Goal: Information Seeking & Learning: Find specific fact

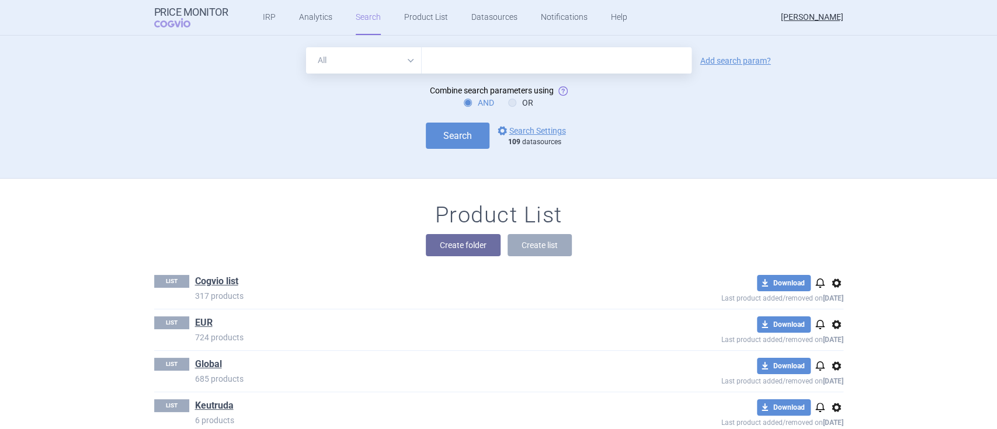
click at [377, 61] on select "All Brand Name ATC Company Active Substance Country Newer than" at bounding box center [364, 60] width 116 height 26
select select "brandName"
click at [306, 47] on select "All Brand Name ATC Company Active Substance Country Newer than" at bounding box center [364, 60] width 116 height 26
click at [537, 133] on link "options Search Settings" at bounding box center [530, 131] width 71 height 14
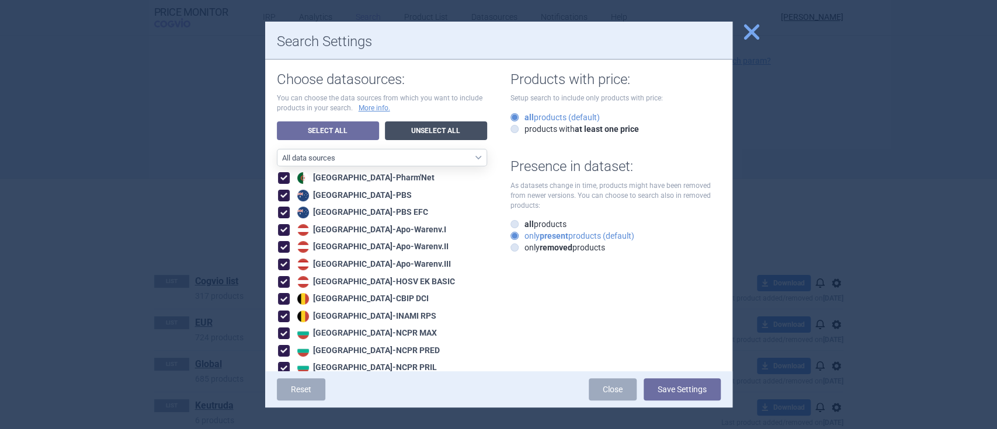
click at [427, 135] on link "Unselect All" at bounding box center [436, 130] width 102 height 19
checkbox input "false"
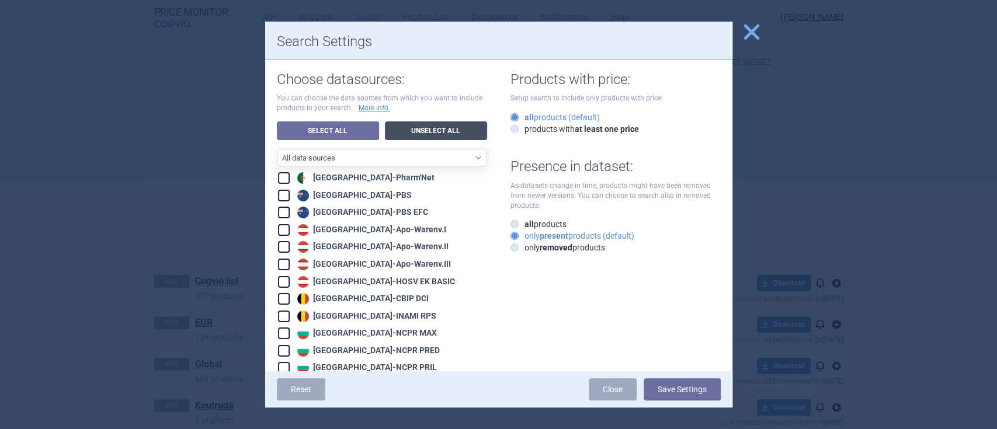
checkbox input "false"
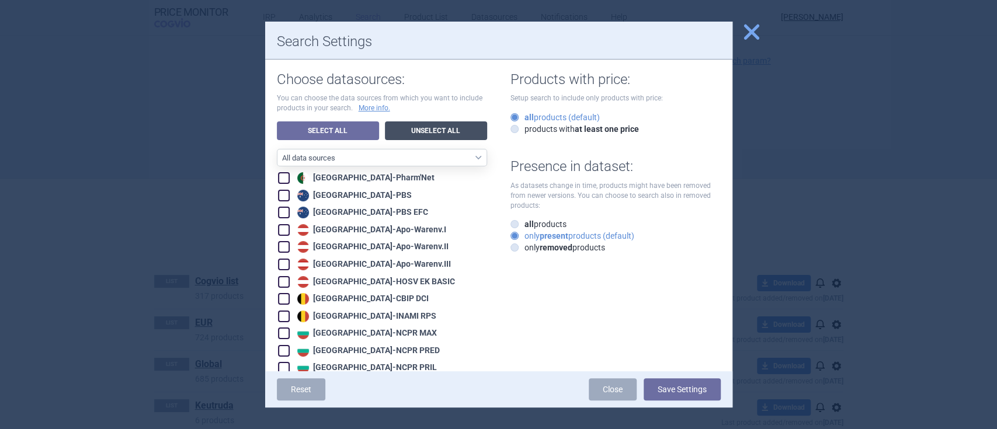
checkbox input "false"
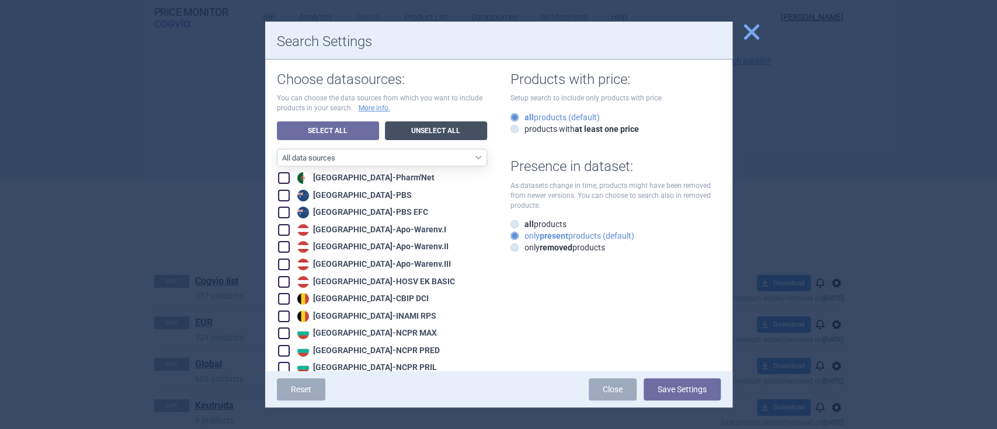
checkbox input "false"
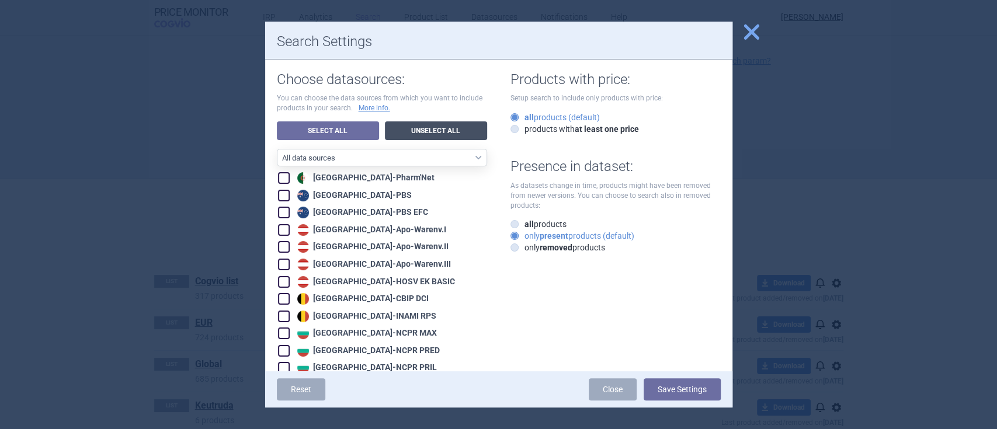
checkbox input "false"
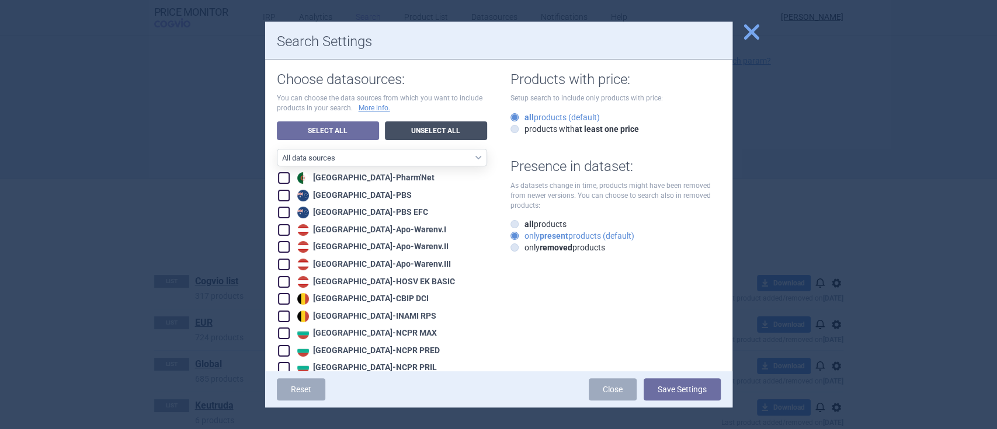
checkbox input "false"
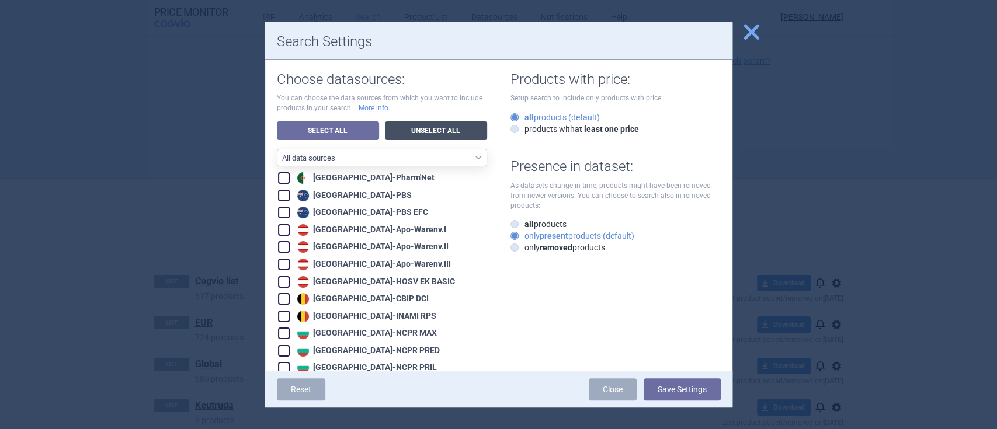
checkbox input "false"
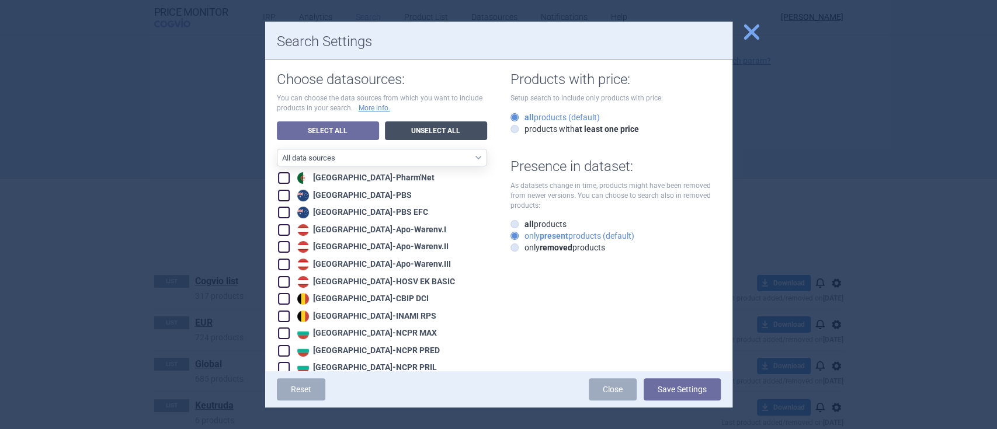
checkbox input "false"
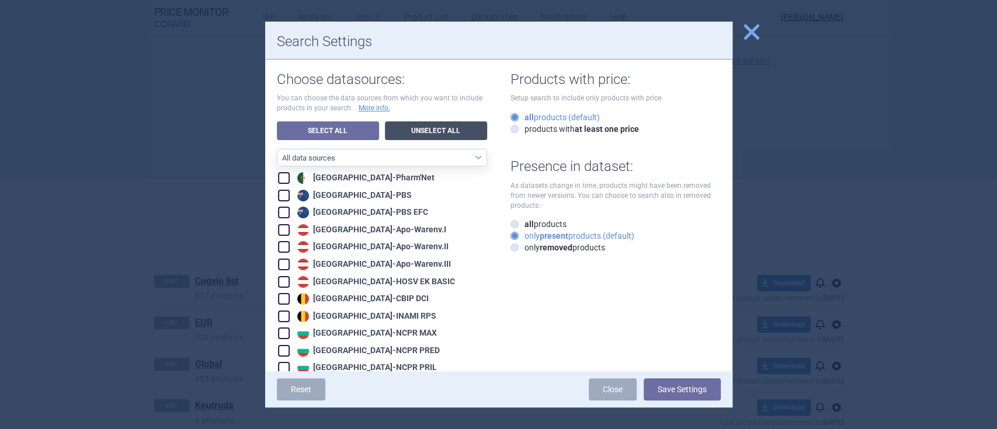
checkbox input "false"
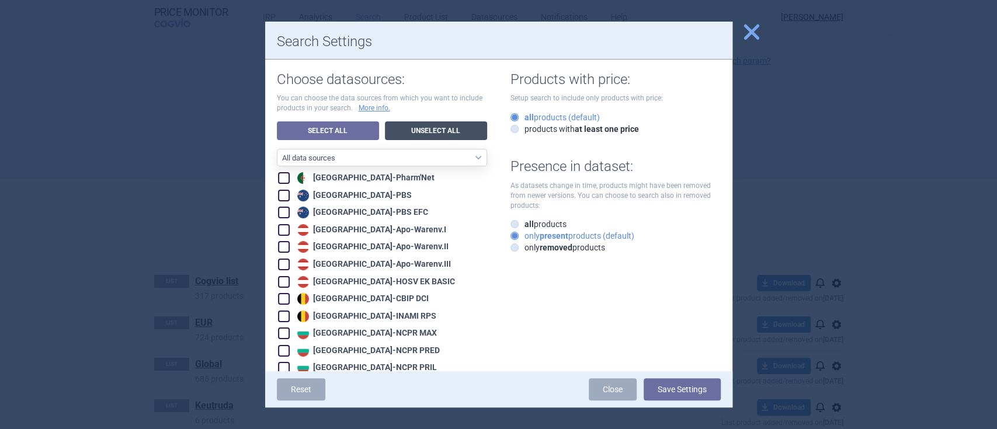
checkbox input "false"
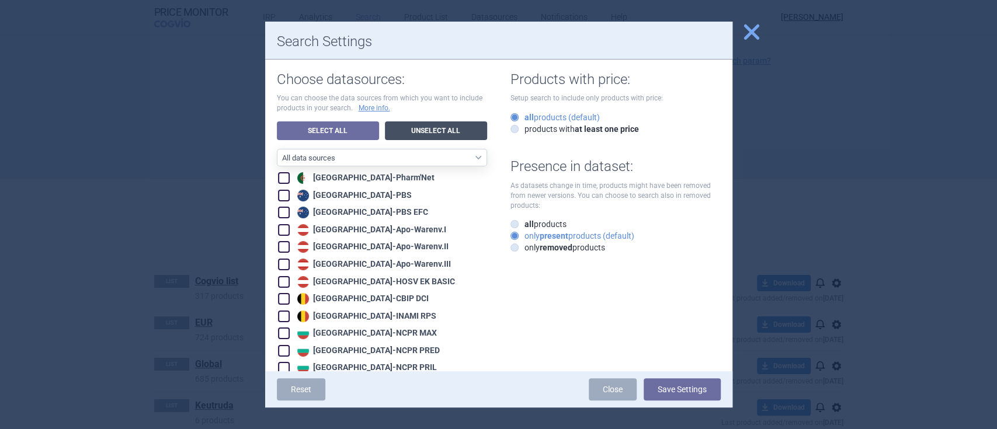
checkbox input "false"
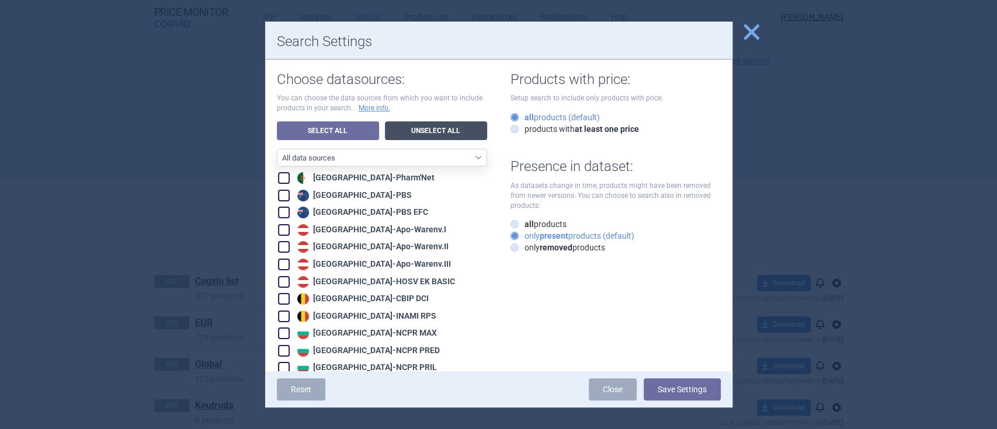
checkbox input "false"
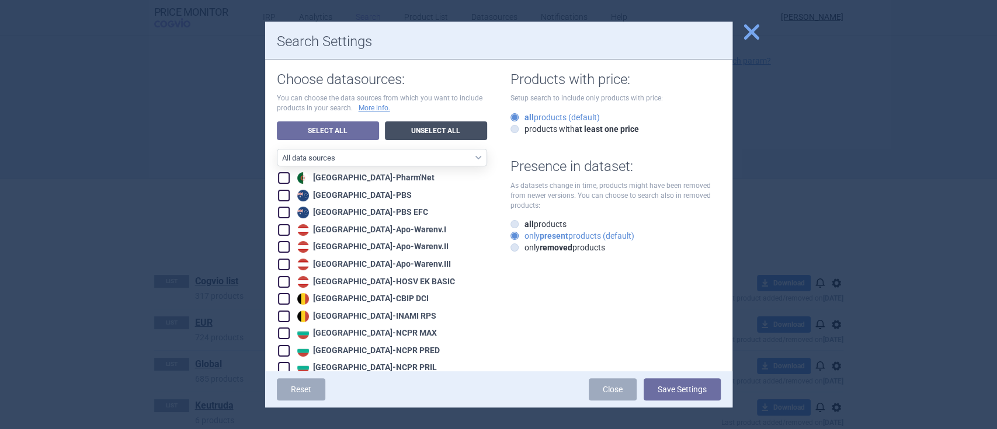
checkbox input "false"
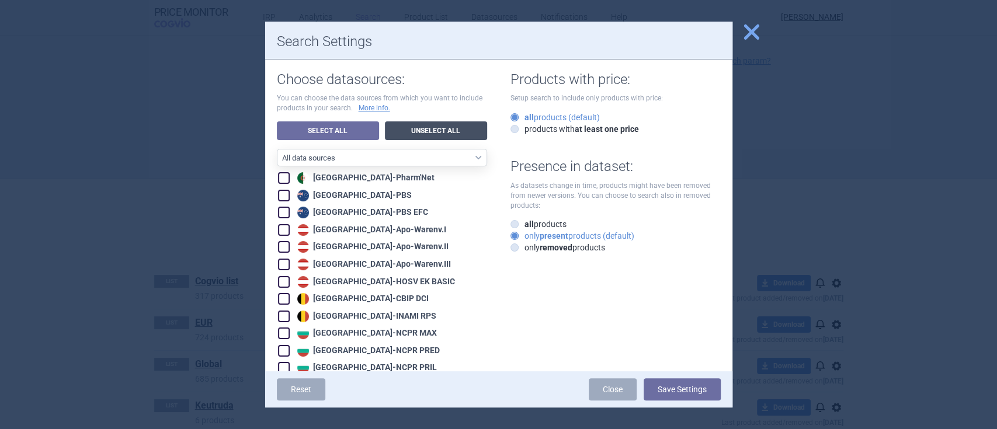
checkbox input "false"
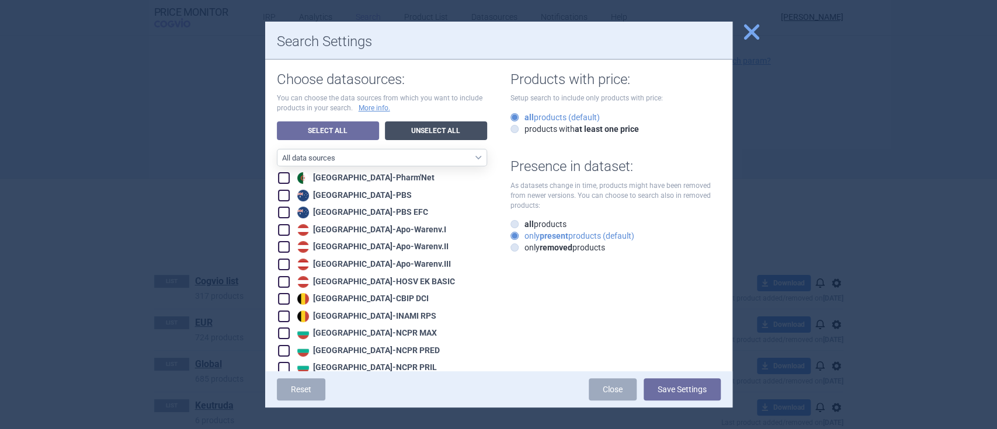
checkbox input "false"
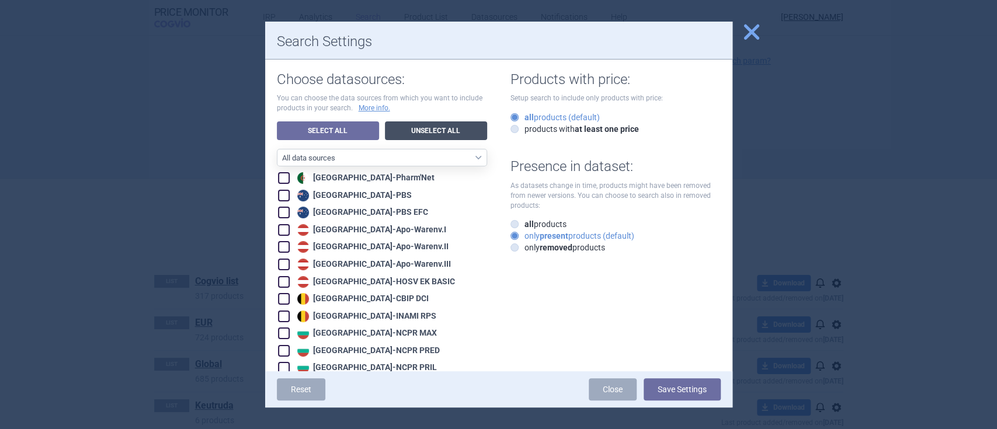
checkbox input "false"
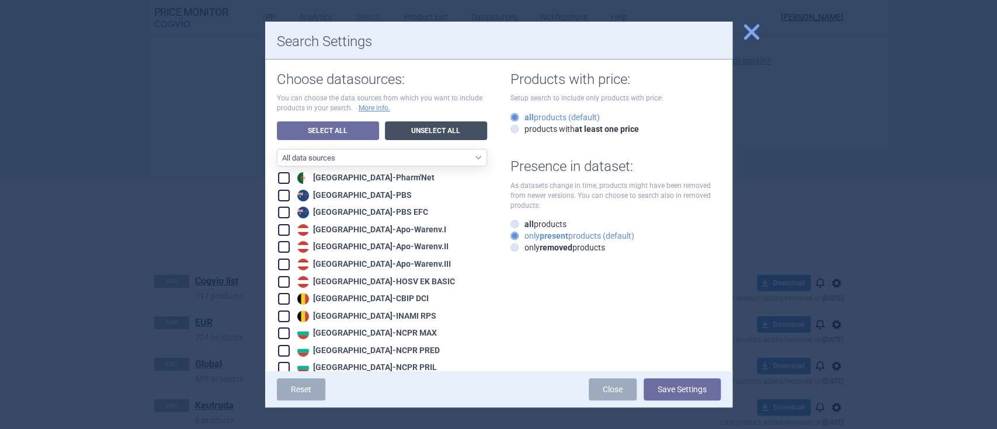
checkbox input "false"
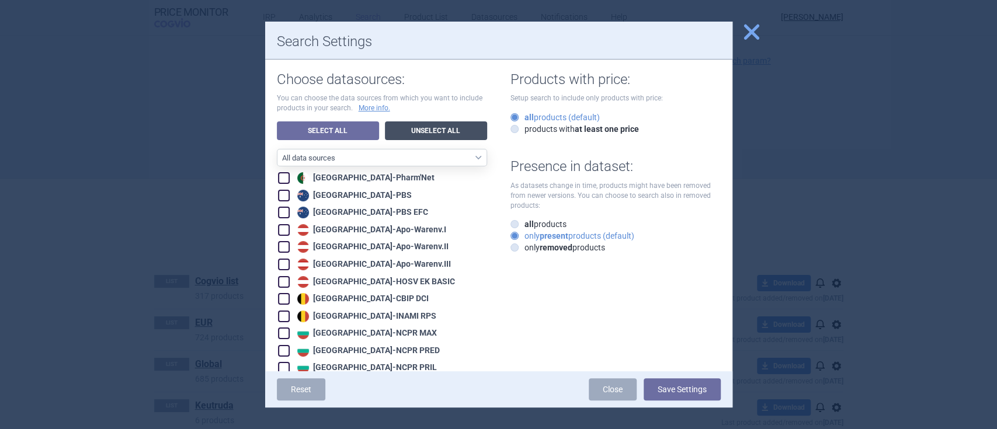
checkbox input "false"
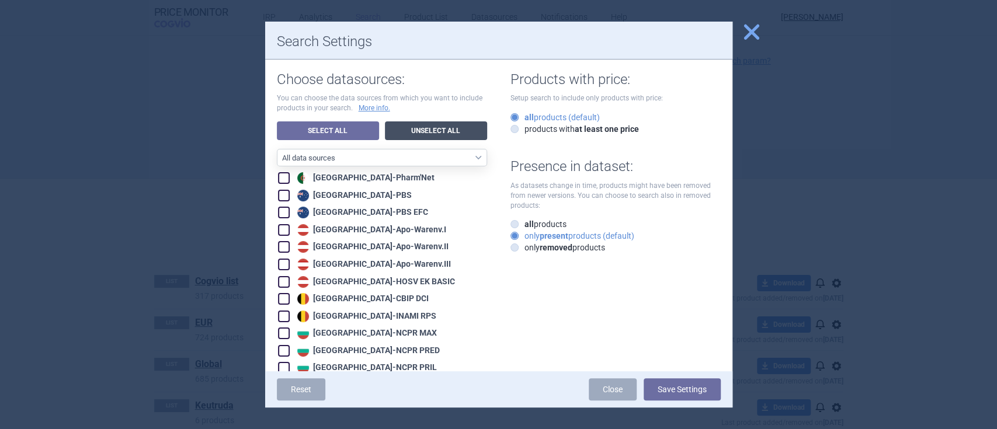
checkbox input "false"
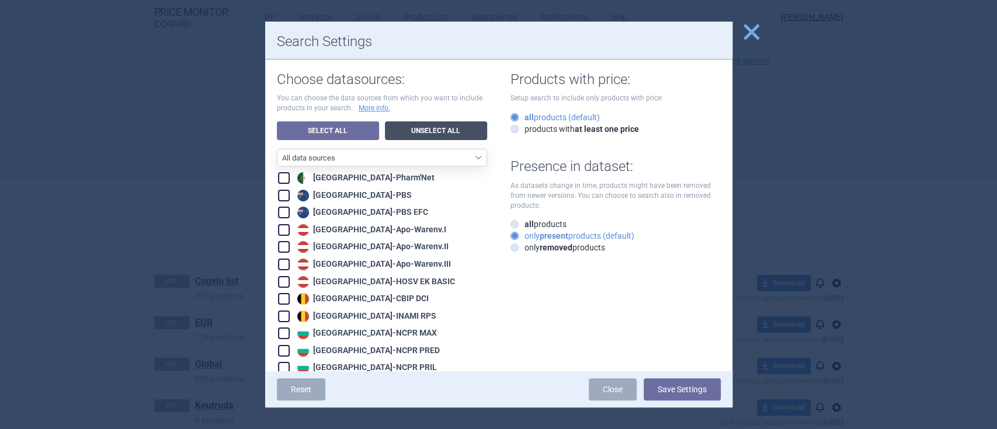
checkbox input "false"
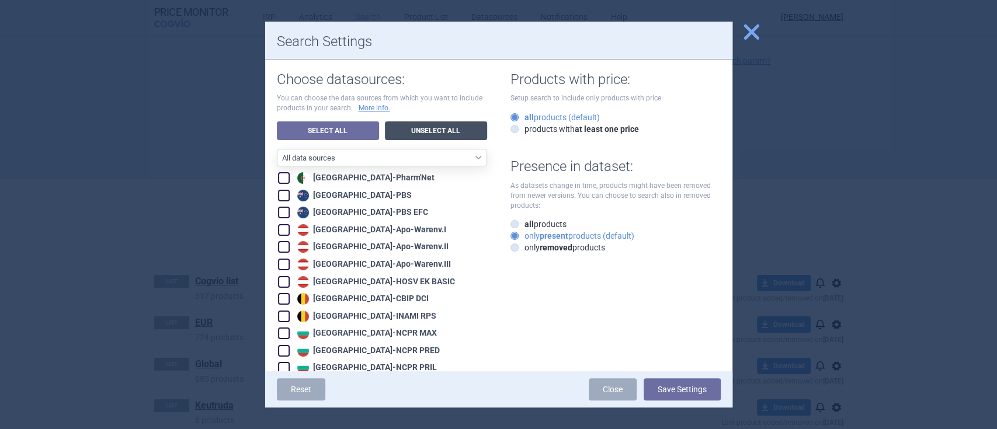
checkbox input "false"
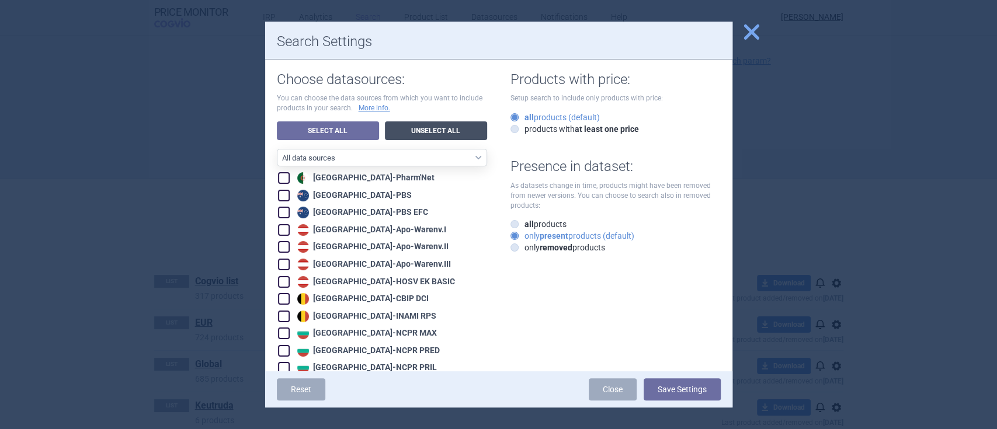
checkbox input "false"
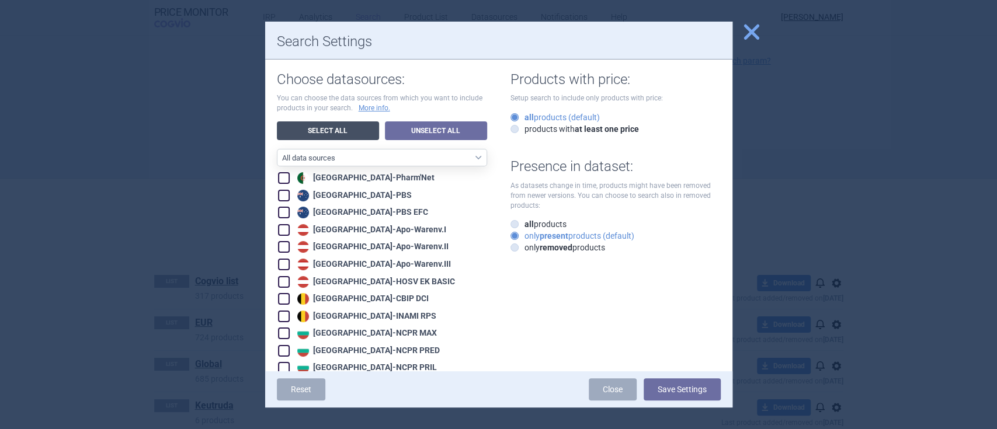
click at [331, 136] on link "Select All" at bounding box center [328, 130] width 102 height 19
checkbox input "true"
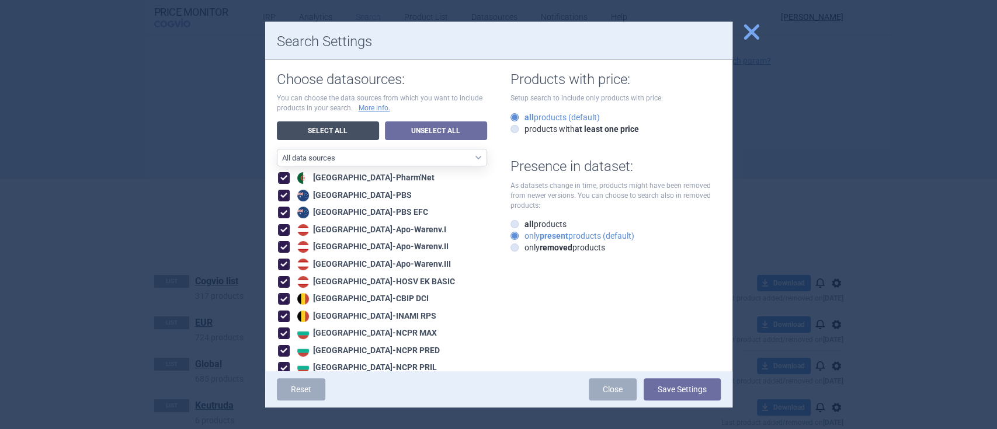
checkbox input "true"
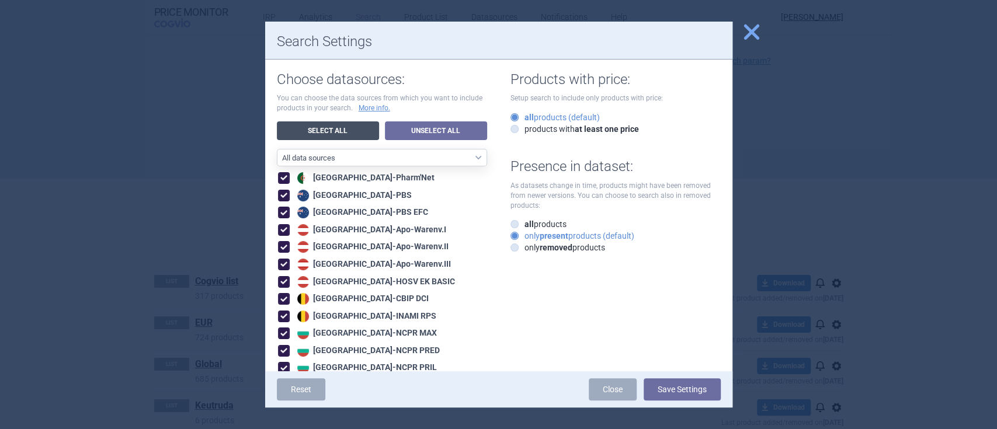
checkbox input "true"
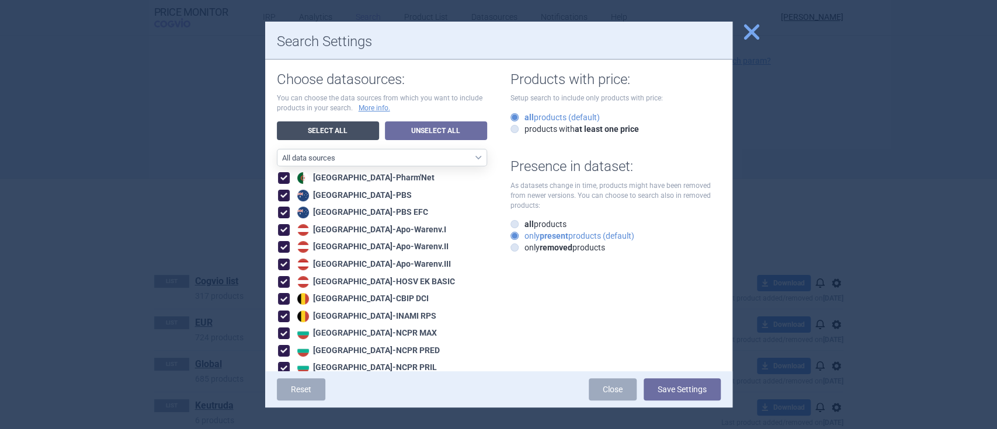
checkbox input "true"
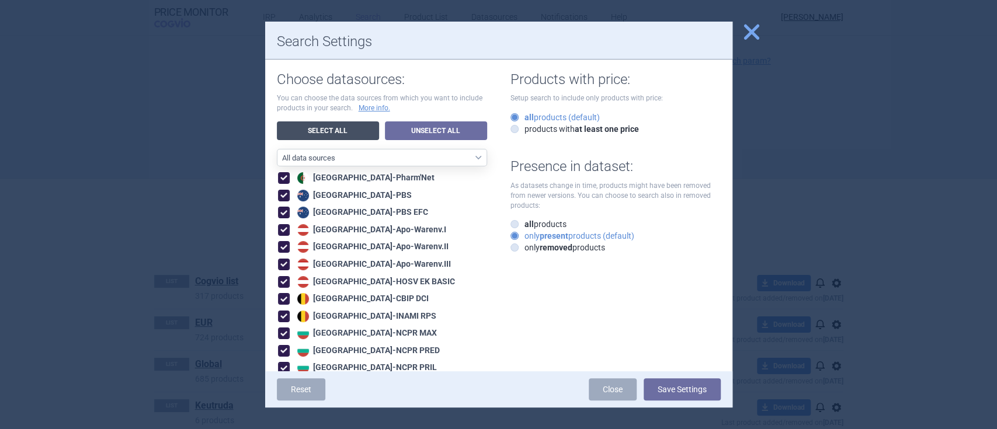
checkbox input "true"
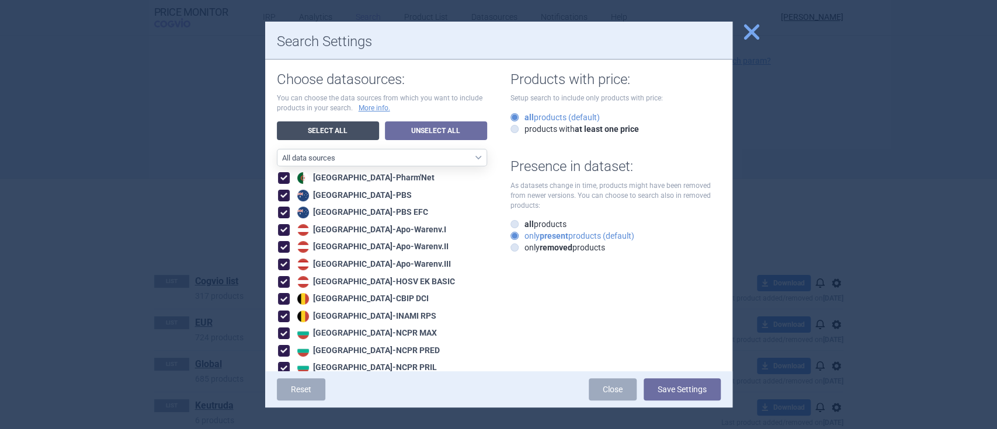
checkbox input "true"
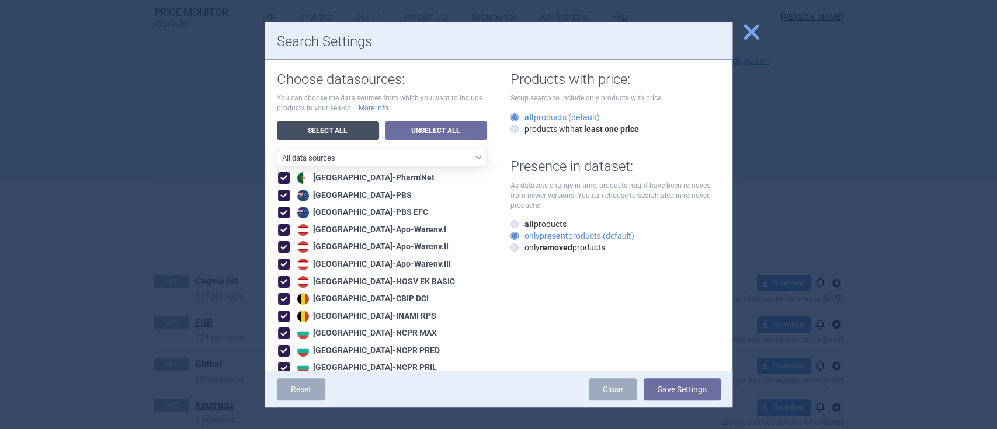
checkbox input "true"
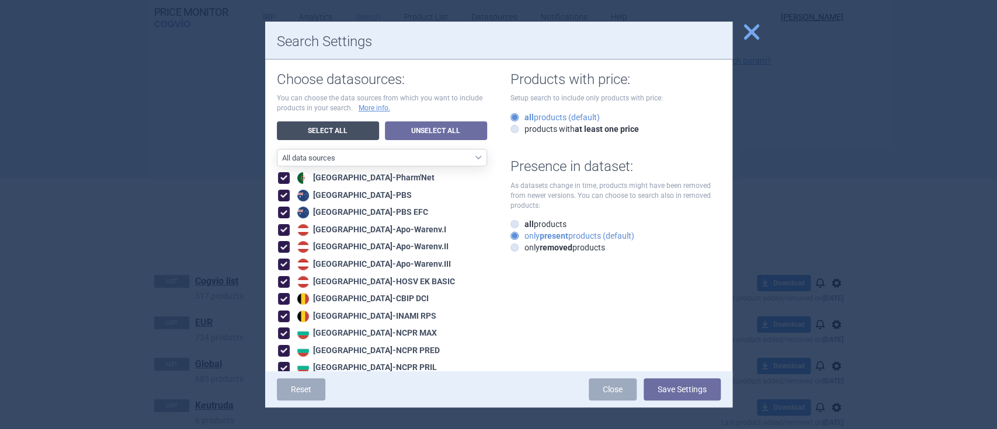
checkbox input "true"
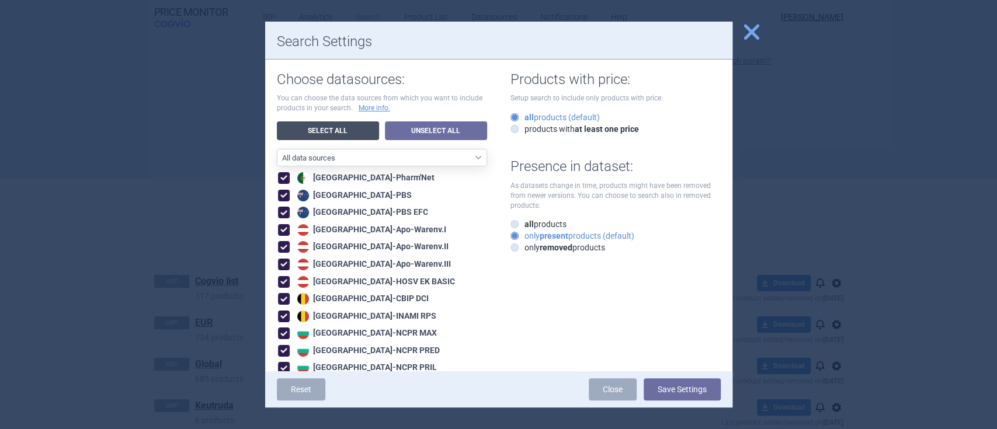
checkbox input "true"
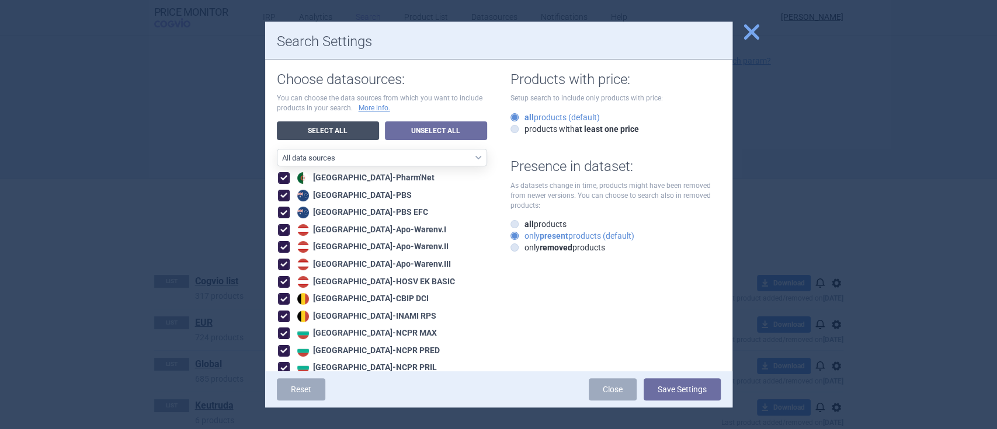
checkbox input "true"
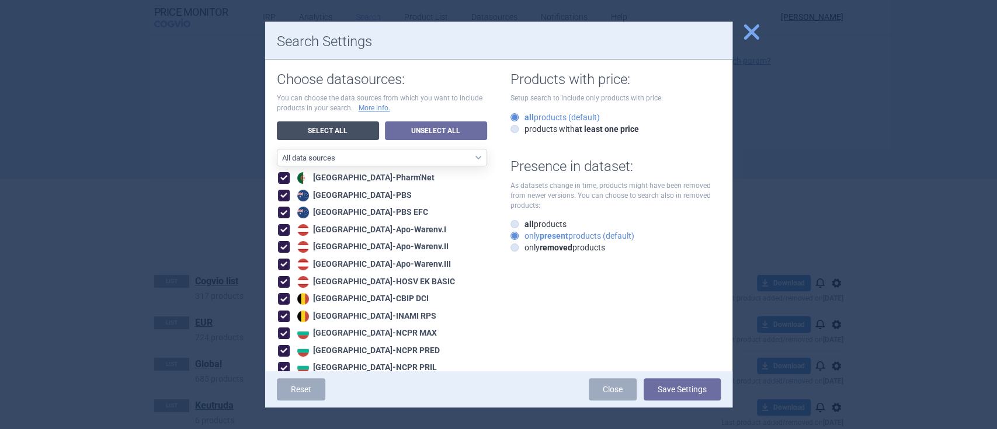
checkbox input "true"
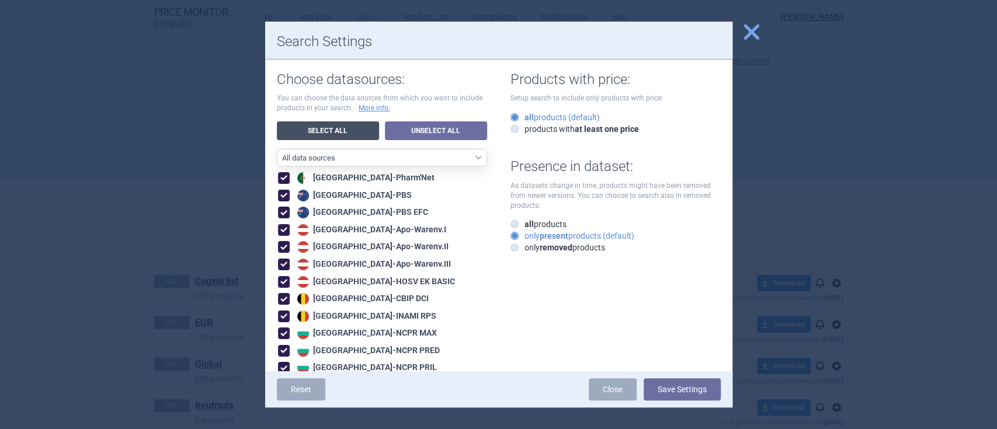
checkbox input "true"
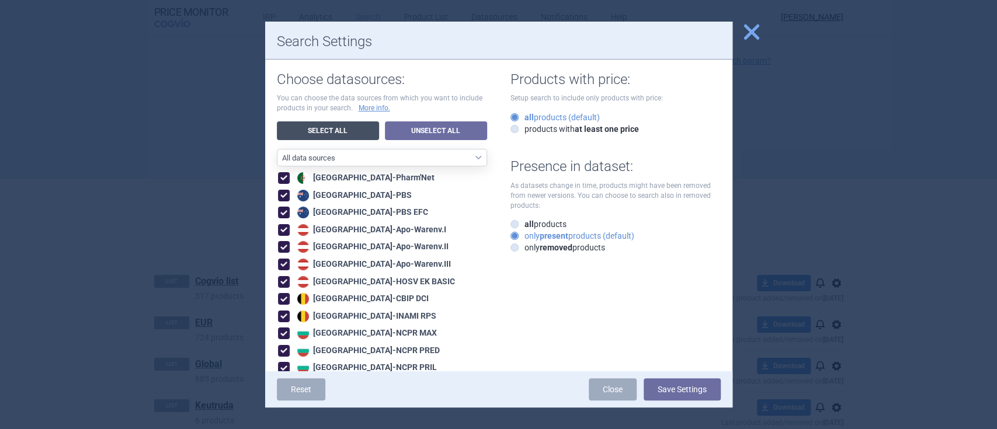
checkbox input "true"
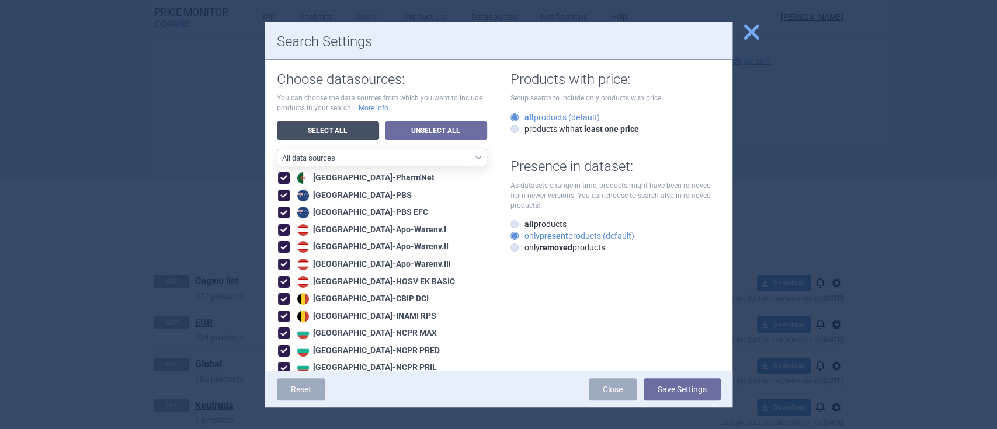
checkbox input "true"
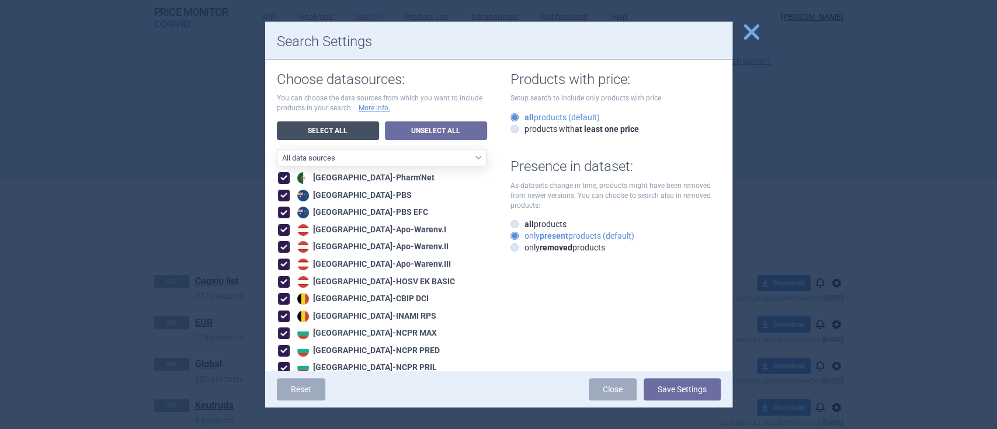
checkbox input "true"
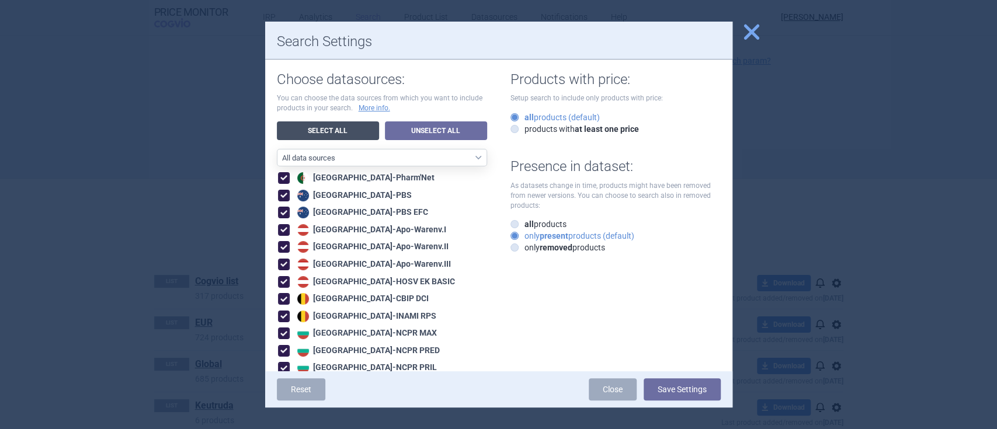
checkbox input "true"
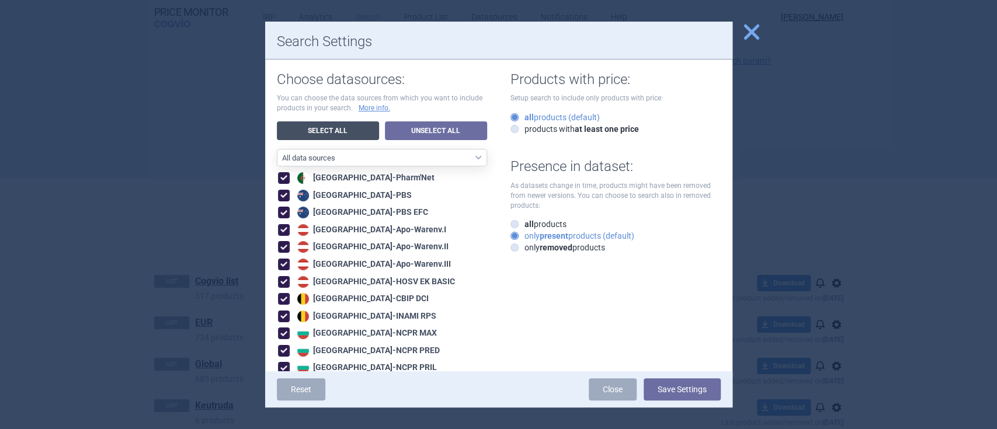
checkbox input "true"
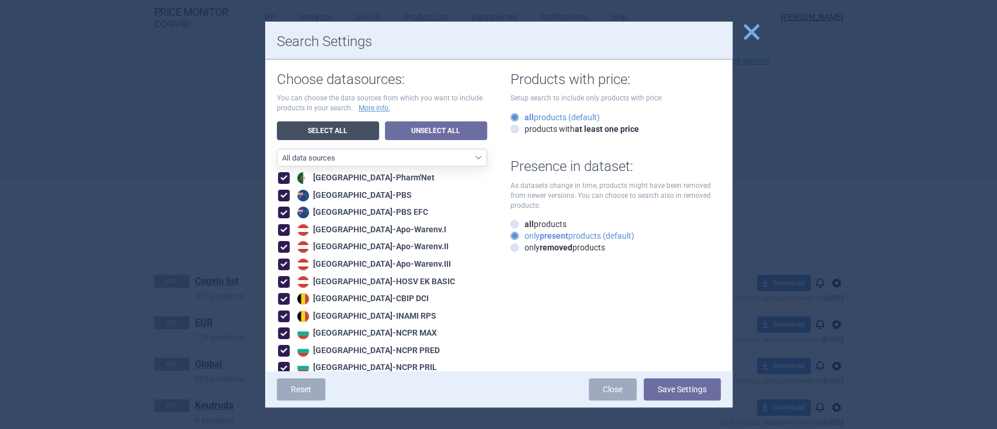
checkbox input "true"
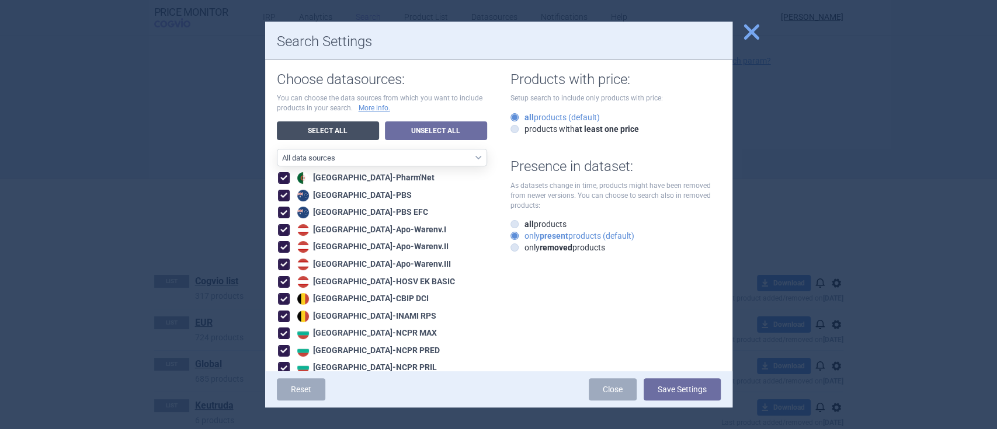
checkbox input "true"
click at [691, 392] on button "Save Settings" at bounding box center [681, 389] width 77 height 22
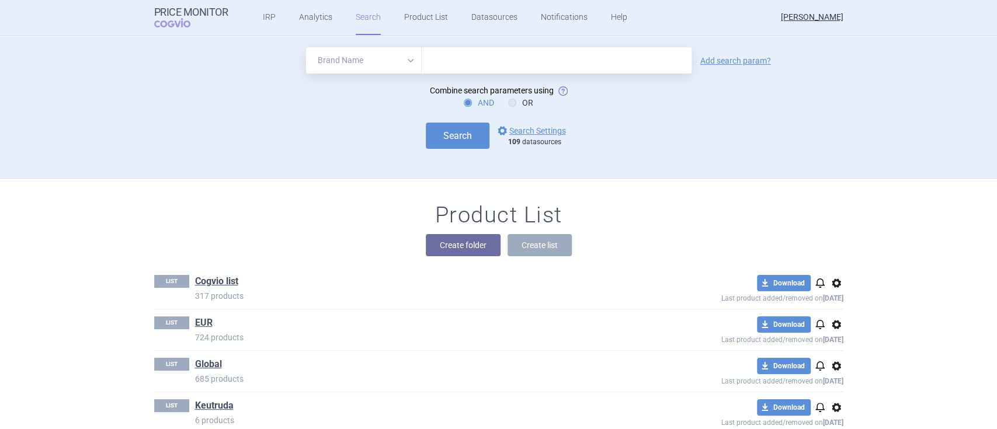
click at [535, 64] on input "text" at bounding box center [557, 60] width 270 height 26
click at [460, 140] on button "Search" at bounding box center [458, 136] width 64 height 26
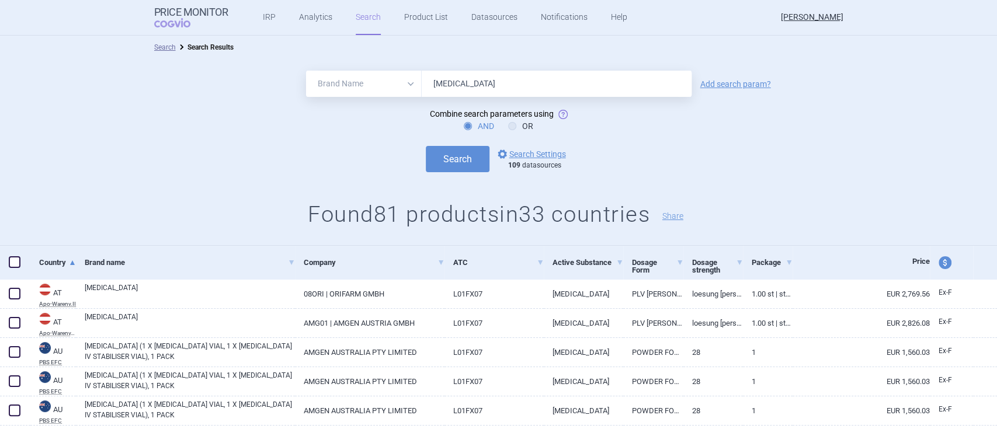
click at [488, 83] on input "[MEDICAL_DATA]" at bounding box center [557, 84] width 270 height 26
click at [462, 169] on button "Search" at bounding box center [458, 159] width 64 height 26
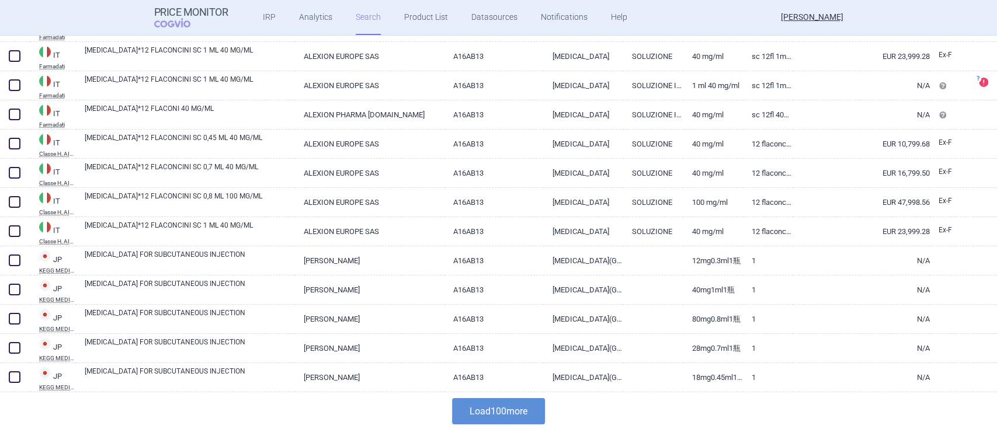
scroll to position [2807, 0]
click at [523, 415] on button "Load 100 more" at bounding box center [498, 411] width 93 height 26
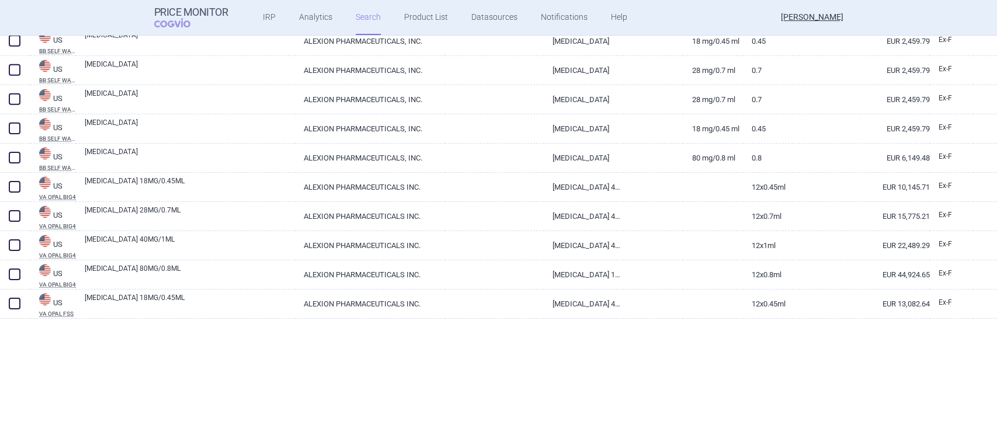
scroll to position [5523, 0]
